Goal: Transaction & Acquisition: Purchase product/service

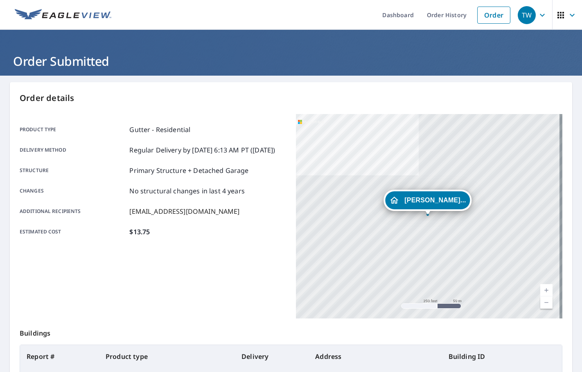
scroll to position [92, 0]
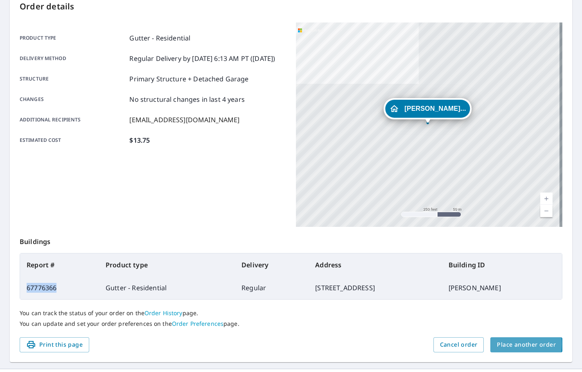
click at [506, 344] on span "Place another order" at bounding box center [525, 345] width 59 height 10
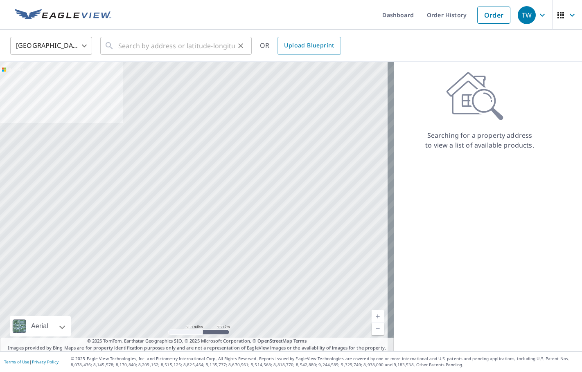
click at [116, 48] on div "​" at bounding box center [175, 46] width 151 height 18
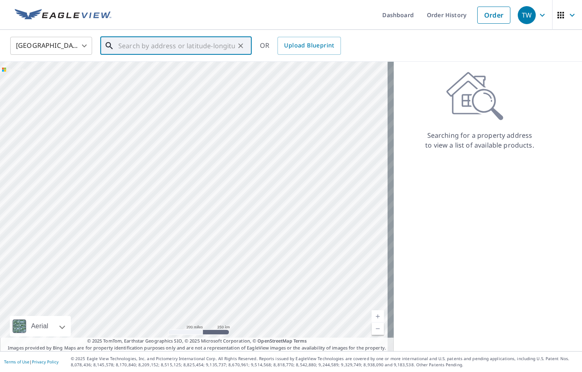
drag, startPoint x: 116, startPoint y: 48, endPoint x: 141, endPoint y: 40, distance: 26.1
click at [141, 40] on input "text" at bounding box center [176, 45] width 117 height 23
paste input "[STREET_ADDRESS]"
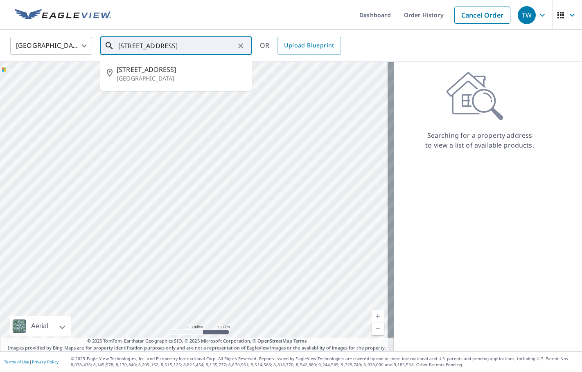
type input "[STREET_ADDRESS]"
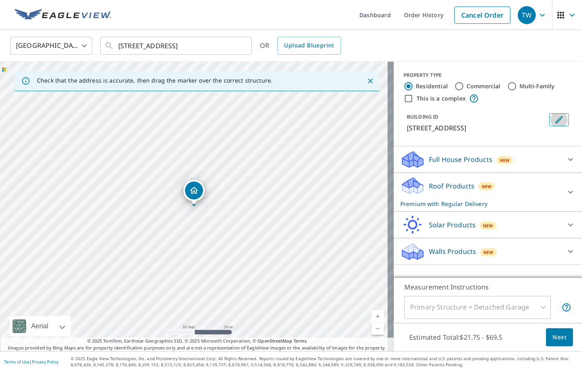
click at [555, 115] on icon "Edit building 1" at bounding box center [559, 120] width 10 height 10
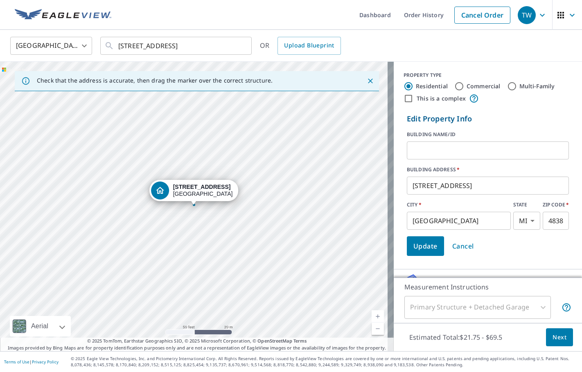
click at [467, 151] on input "text" at bounding box center [488, 150] width 162 height 23
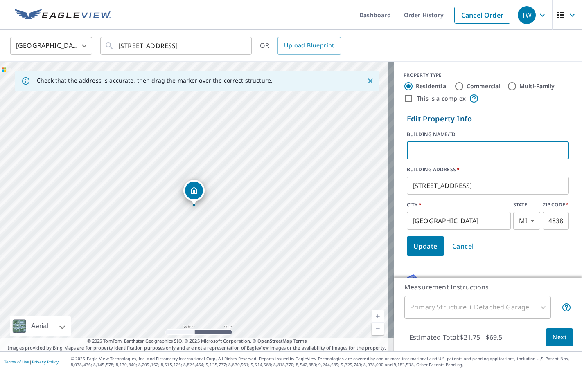
type input "s"
type input "a"
type input "s"
type input "[PERSON_NAME] AND [PERSON_NAME]"
click at [420, 247] on span "Update" at bounding box center [425, 245] width 24 height 11
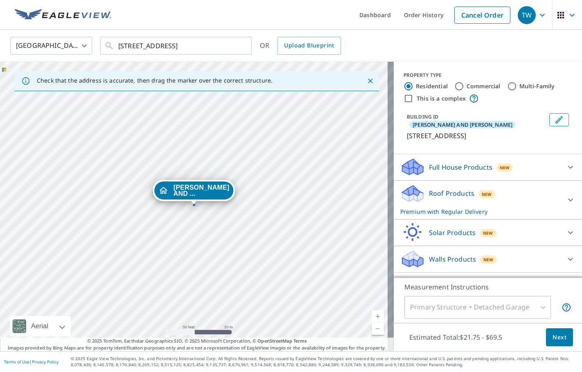
click at [565, 195] on icon at bounding box center [570, 200] width 10 height 10
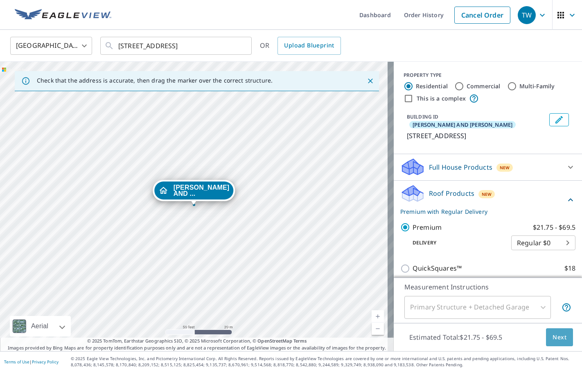
click at [555, 336] on span "Next" at bounding box center [559, 337] width 14 height 10
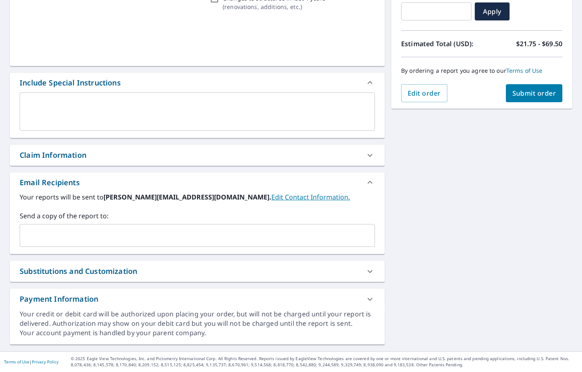
scroll to position [152, 0]
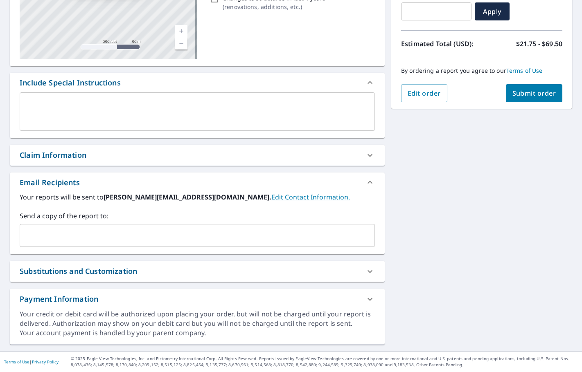
click at [29, 232] on input "text" at bounding box center [190, 236] width 335 height 16
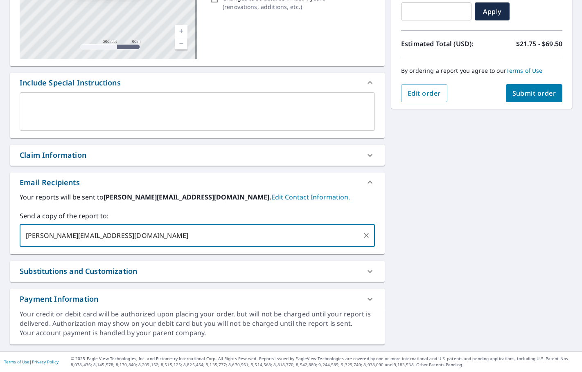
type input "[PERSON_NAME][EMAIL_ADDRESS][DOMAIN_NAME]"
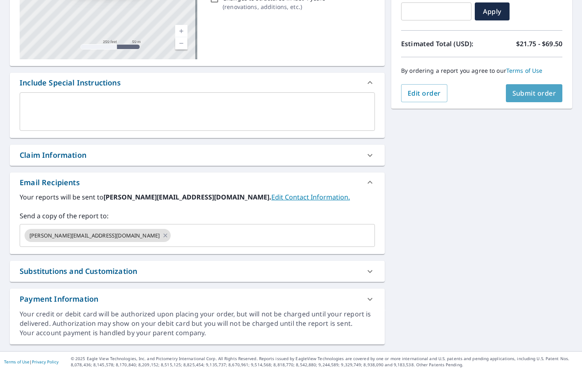
click at [527, 98] on button "Submit order" at bounding box center [533, 93] width 57 height 18
checkbox input "true"
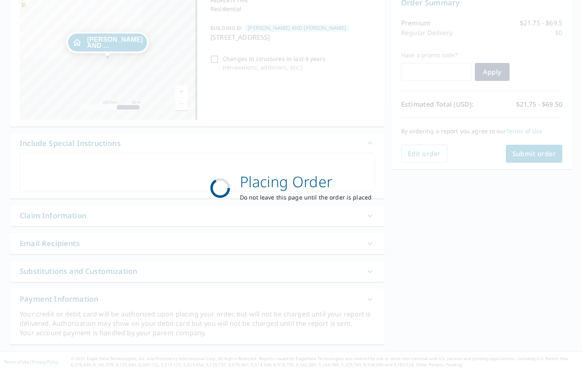
scroll to position [92, 0]
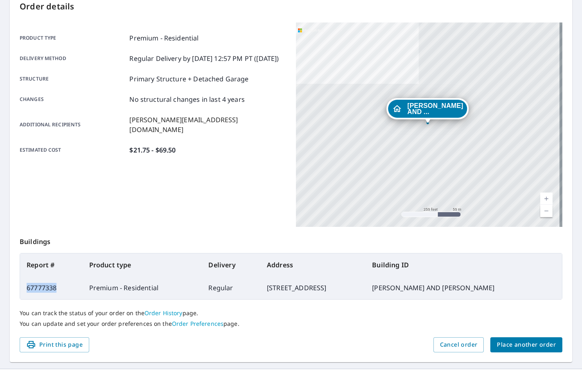
drag, startPoint x: 56, startPoint y: 290, endPoint x: 26, endPoint y: 291, distance: 30.3
click at [26, 291] on td "67777338" at bounding box center [51, 287] width 63 height 23
click at [519, 348] on span "Place another order" at bounding box center [525, 345] width 59 height 10
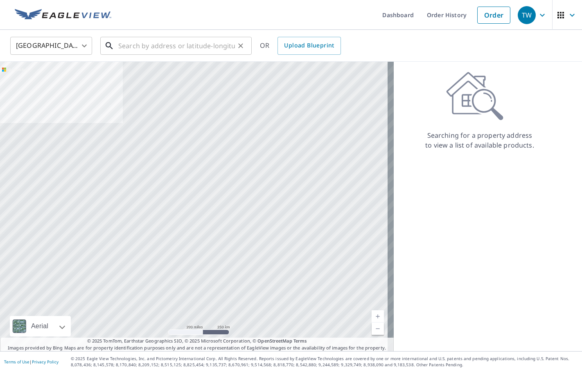
click at [140, 51] on input "text" at bounding box center [176, 45] width 117 height 23
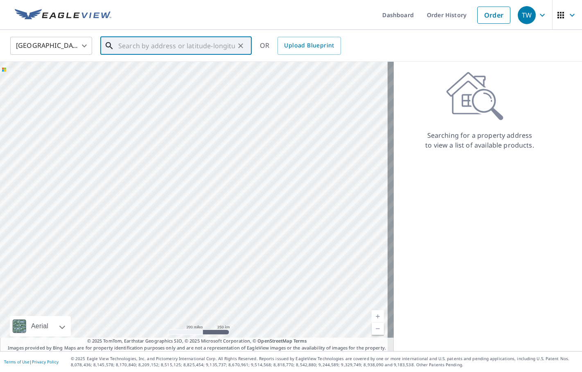
paste input "[STREET_ADDRESS][PERSON_NAME]"
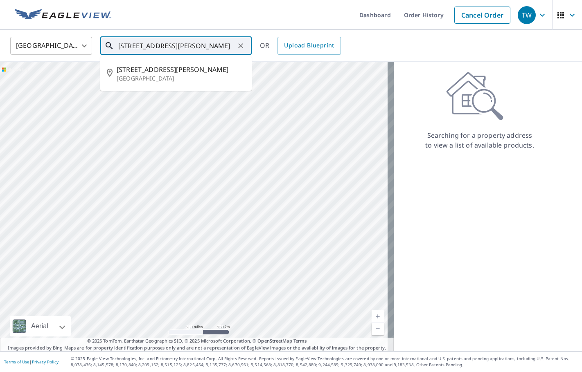
type input "[STREET_ADDRESS][PERSON_NAME]"
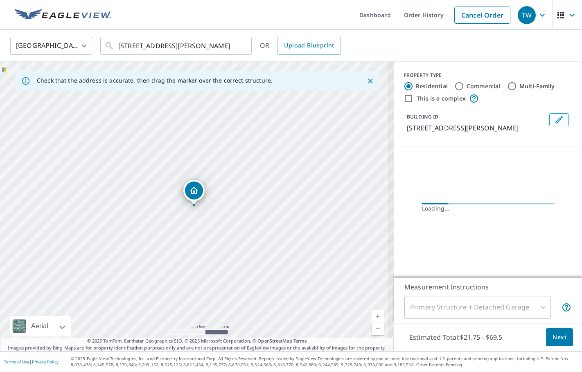
scroll to position [0, 0]
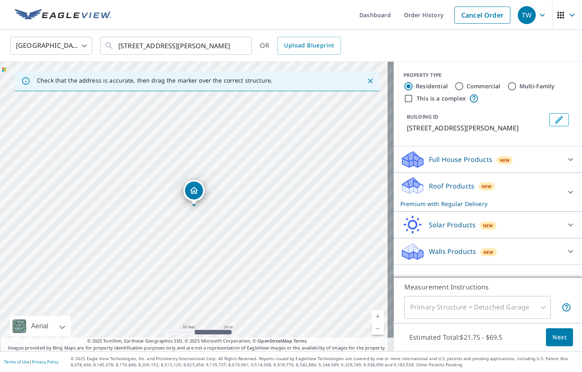
click at [555, 120] on icon "Edit building 1" at bounding box center [558, 119] width 7 height 7
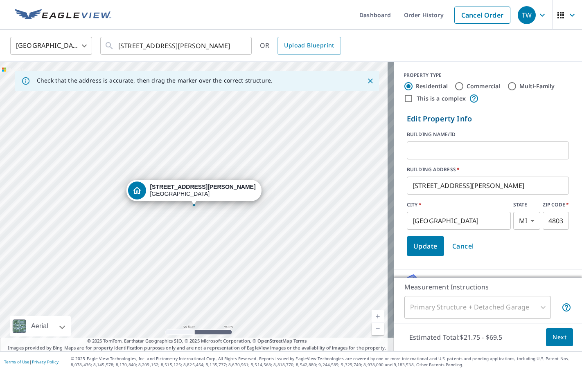
click at [478, 152] on input "text" at bounding box center [488, 150] width 162 height 23
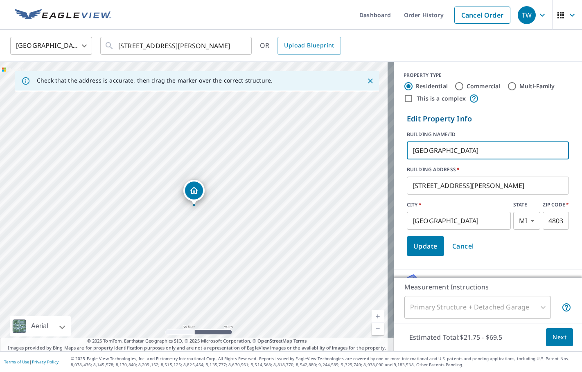
type input "[GEOGRAPHIC_DATA]"
click at [418, 249] on span "Update" at bounding box center [425, 245] width 24 height 11
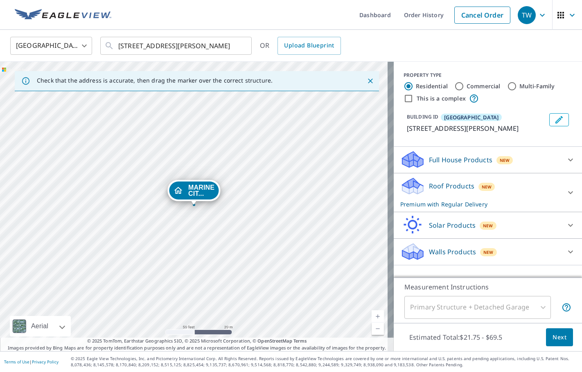
click at [454, 86] on input "Commercial" at bounding box center [459, 86] width 10 height 10
radio input "true"
type input "4"
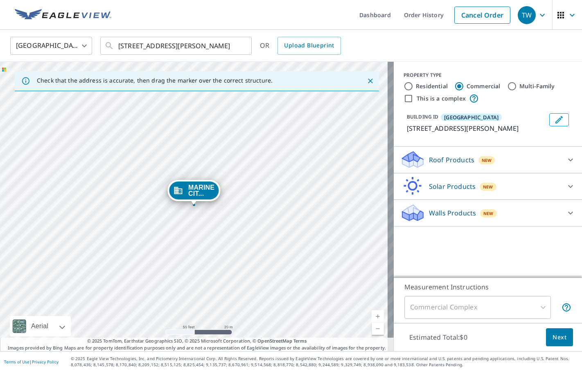
click at [560, 162] on div at bounding box center [570, 160] width 20 height 20
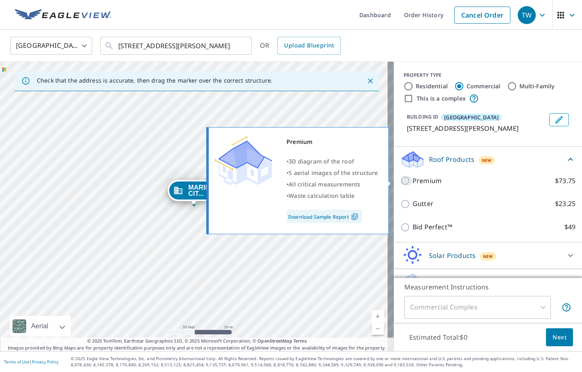
click at [400, 180] on input "Premium $73.75" at bounding box center [406, 181] width 12 height 10
checkbox input "true"
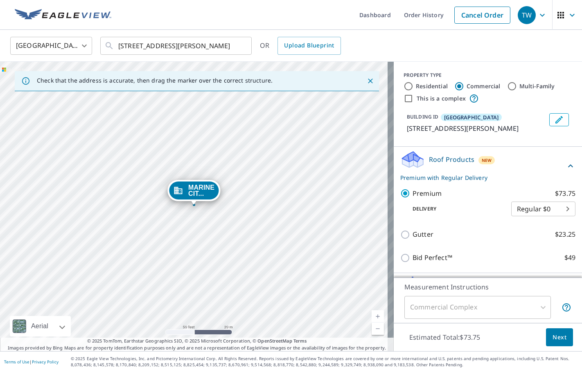
click at [551, 344] on button "Next" at bounding box center [559, 337] width 27 height 18
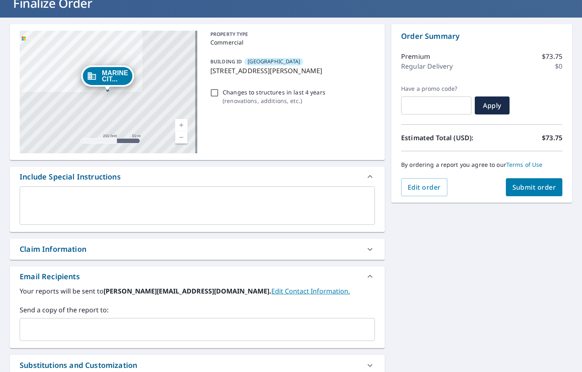
scroll to position [152, 0]
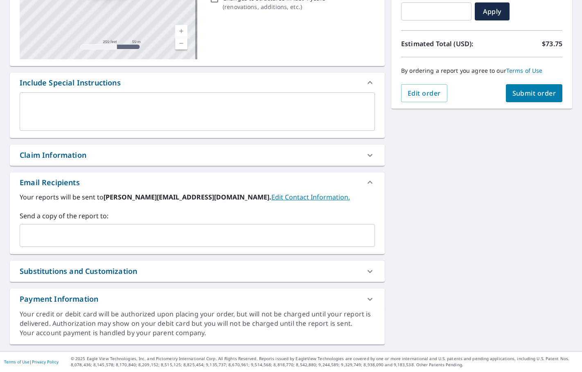
click at [85, 241] on input "text" at bounding box center [190, 236] width 335 height 16
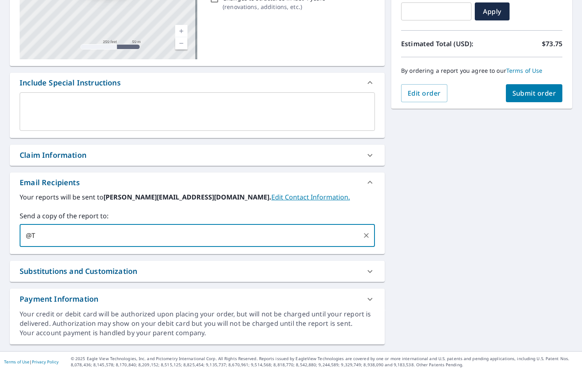
type input "@"
type input "[PERSON_NAME][EMAIL_ADDRESS][DOMAIN_NAME]"
checkbox input "true"
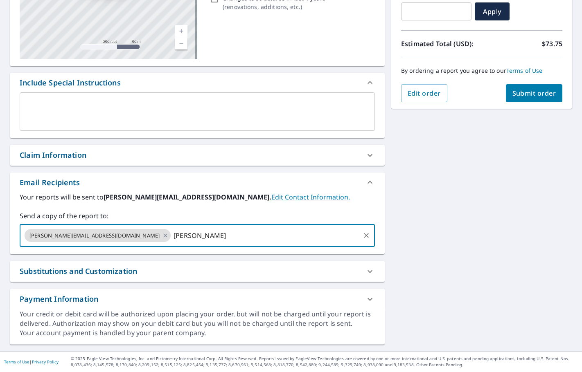
type input "[PERSON_NAME]"
checkbox input "true"
type input "[PERSON_NAME][EMAIL_ADDRESS][DOMAIN_NAME]"
checkbox input "true"
type input "[PERSON_NAME][EMAIL_ADDRESS][DOMAIN_NAME]"
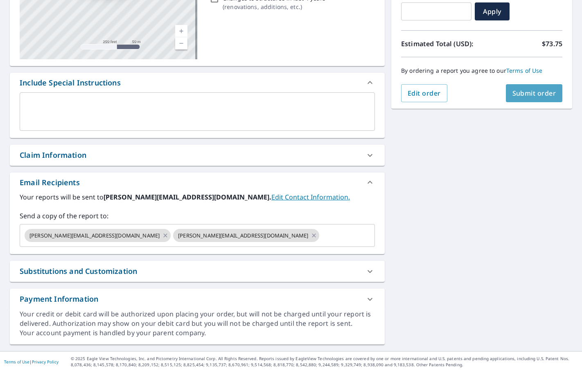
click at [529, 98] on button "Submit order" at bounding box center [533, 93] width 57 height 18
checkbox input "true"
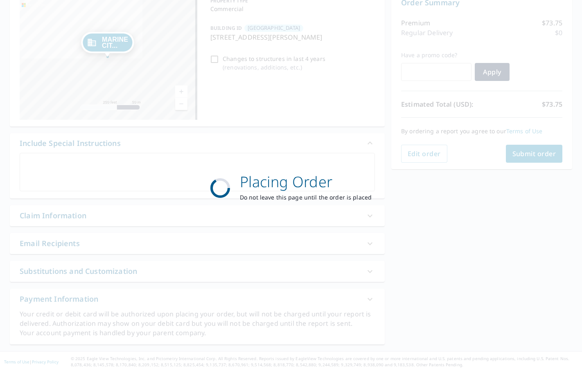
scroll to position [92, 0]
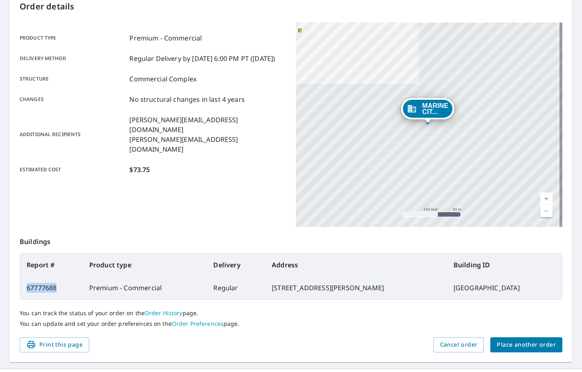
drag, startPoint x: 59, startPoint y: 292, endPoint x: 26, endPoint y: 290, distance: 33.1
click at [26, 290] on td "67777688" at bounding box center [51, 287] width 63 height 23
copy td "67777688"
